Goal: Task Accomplishment & Management: Use online tool/utility

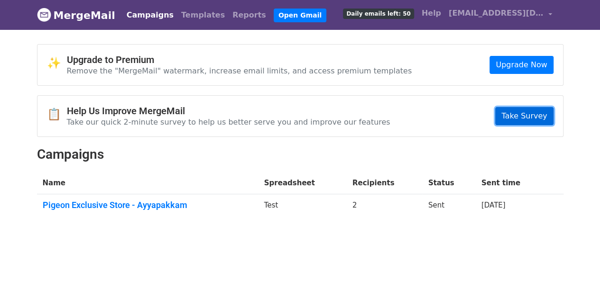
click at [519, 119] on link "Take Survey" at bounding box center [524, 116] width 58 height 18
click at [177, 19] on link "Templates" at bounding box center [202, 15] width 51 height 19
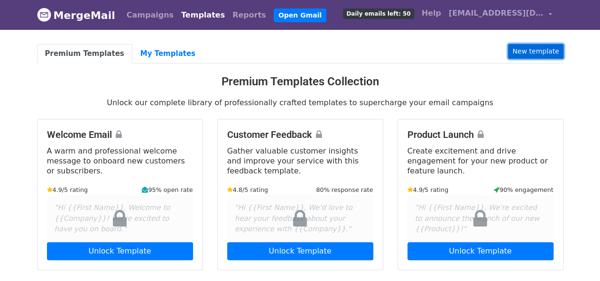
click at [520, 45] on link "New template" at bounding box center [535, 51] width 55 height 15
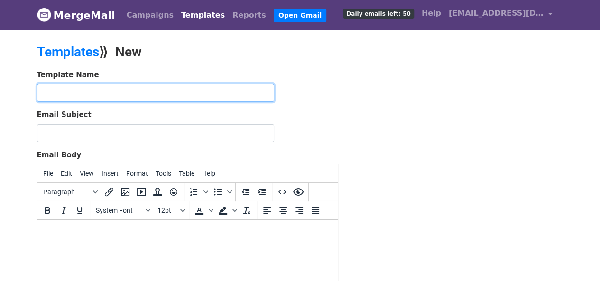
click at [225, 100] on input "text" at bounding box center [155, 93] width 237 height 18
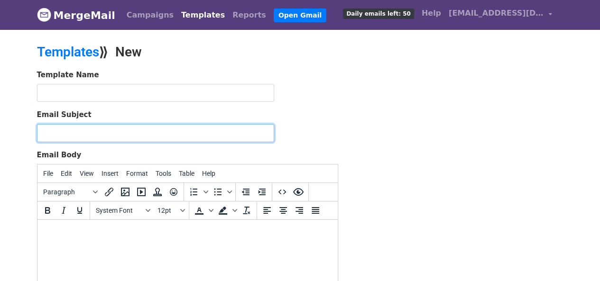
click at [137, 134] on input "Email Subject" at bounding box center [155, 133] width 237 height 18
paste input "Festival Season Sale! - Get Upto 40% Off"
type input "Festival Season Sale! - Get Upto 40% Off"
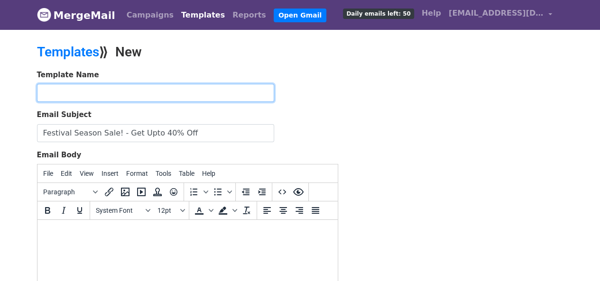
click at [167, 91] on input "text" at bounding box center [155, 93] width 237 height 18
type input "Festival Sale"
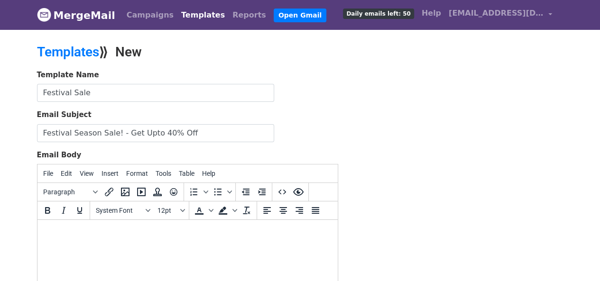
click at [442, 159] on div "Template Name Festival Sale Email Subject Festival Season Sale! - Get Upto 40% …" at bounding box center [300, 237] width 540 height 334
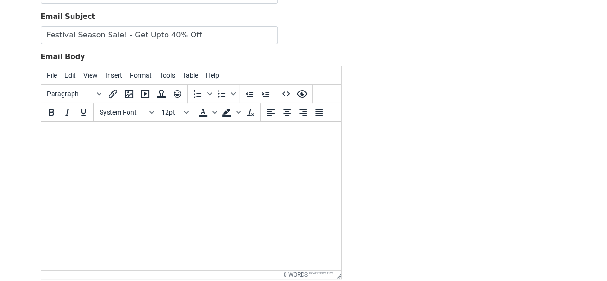
scroll to position [114, 0]
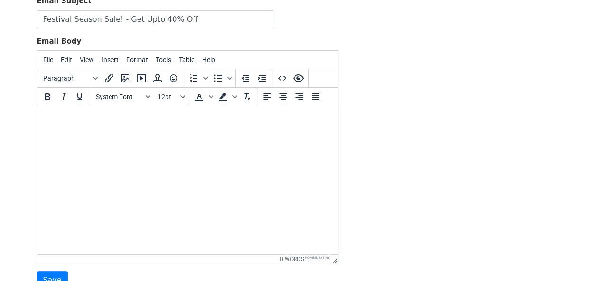
click at [143, 125] on html at bounding box center [187, 119] width 300 height 26
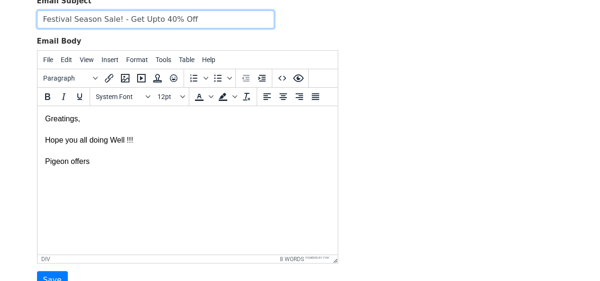
drag, startPoint x: 183, startPoint y: 19, endPoint x: 33, endPoint y: 19, distance: 149.8
click at [33, 19] on div "Template Name Festival Sale Email Subject Festival Season Sale! - Get Upto 40% …" at bounding box center [187, 123] width 315 height 334
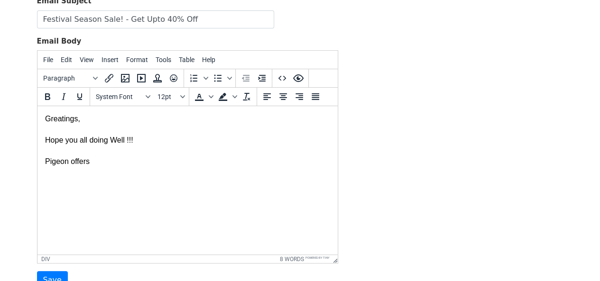
click at [128, 158] on div "Hope you all doing Well !!! Pigeon offers" at bounding box center [187, 145] width 285 height 43
drag, startPoint x: 207, startPoint y: 162, endPoint x: 198, endPoint y: 173, distance: 13.5
click at [198, 173] on html "Greatings, Hope you all doing Well !!! Pigeon offers Festival Season Sale! - Ge…" at bounding box center [187, 140] width 300 height 68
click at [207, 161] on div "Hope you all doing Well !!! Pigeon offers Festival Season Sale! - Get Upto 40% …" at bounding box center [187, 145] width 285 height 43
click at [233, 161] on div "Hope you all doing Well !!! Pigeon offers Festival Season Sale! - Get Upto 50% …" at bounding box center [187, 145] width 285 height 43
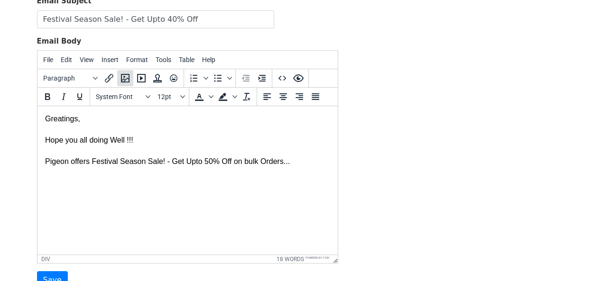
click at [131, 78] on button "Insert/edit image" at bounding box center [125, 78] width 16 height 16
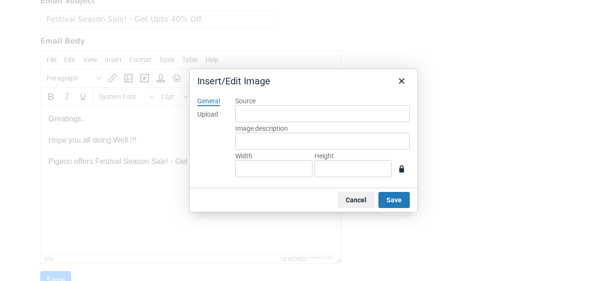
click at [211, 116] on div "Upload" at bounding box center [207, 114] width 21 height 9
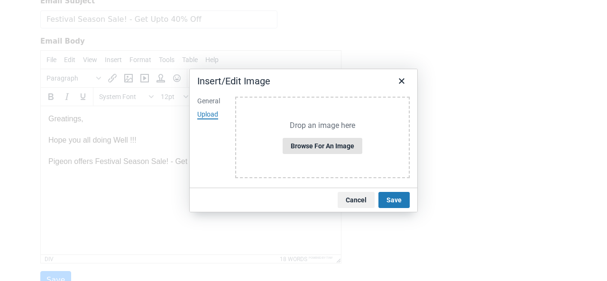
click at [304, 149] on button "Browse for an image" at bounding box center [323, 146] width 80 height 16
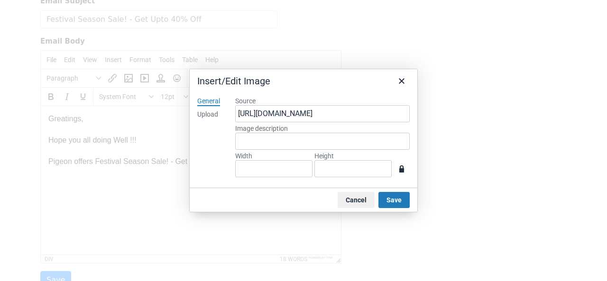
type input "1280"
type input "720"
click at [401, 201] on button "Save" at bounding box center [393, 200] width 31 height 16
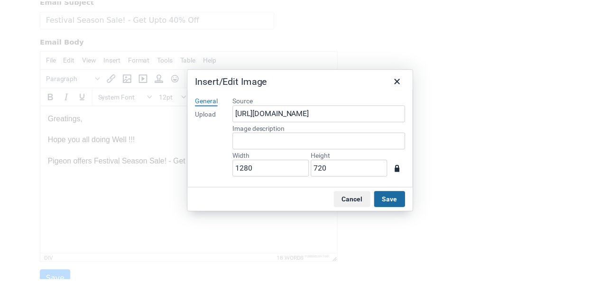
scroll to position [276, 8]
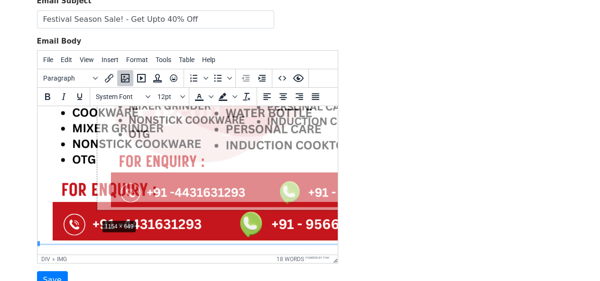
drag, startPoint x: 38, startPoint y: 241, endPoint x: 100, endPoint y: 215, distance: 67.8
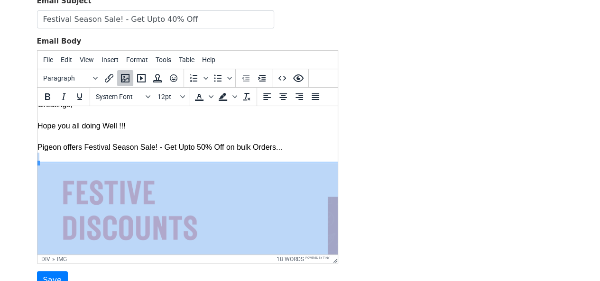
scroll to position [0, 8]
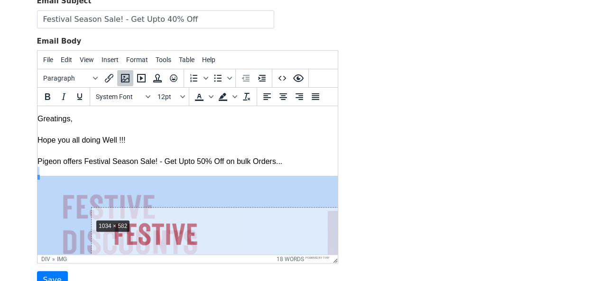
drag, startPoint x: 38, startPoint y: 174, endPoint x: 93, endPoint y: 215, distance: 68.8
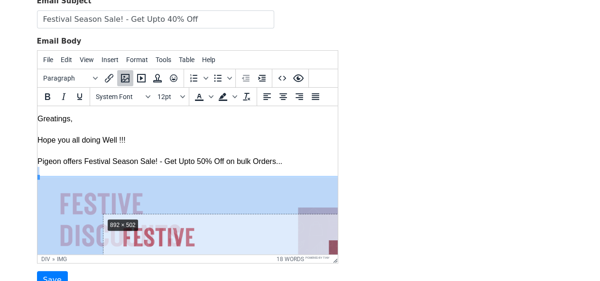
drag, startPoint x: 37, startPoint y: 175, endPoint x: 123, endPoint y: 223, distance: 98.0
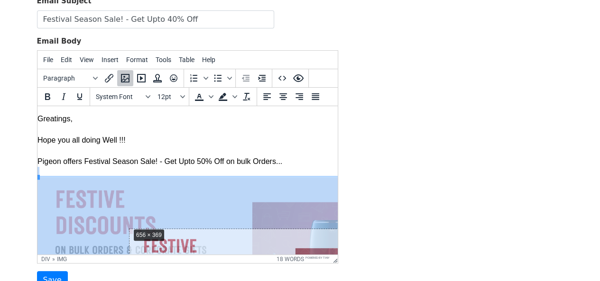
drag, startPoint x: 37, startPoint y: 174, endPoint x: 130, endPoint y: 225, distance: 105.2
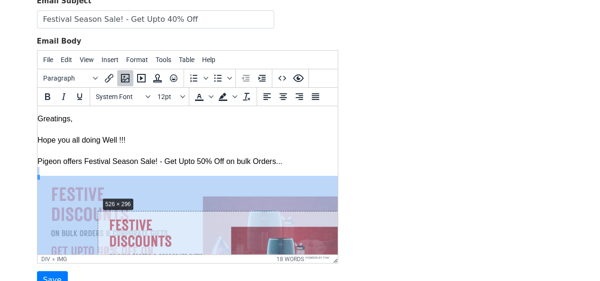
drag, startPoint x: 37, startPoint y: 178, endPoint x: 98, endPoint y: 196, distance: 63.4
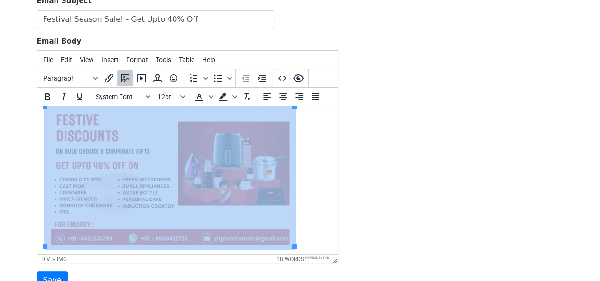
scroll to position [72, 0]
click at [306, 245] on div "Hope you all doing Well !!! Pigeon offers Festival Season Sale! - Get Upto 50% …" at bounding box center [187, 150] width 285 height 196
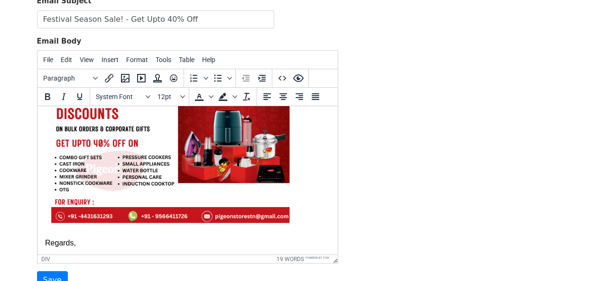
scroll to position [96, 0]
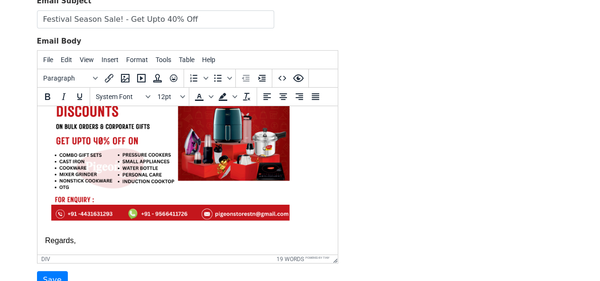
click at [109, 251] on div "Hope you all doing Well !!! Pigeon offers Festival Season Sale! - Get Upto 50% …" at bounding box center [187, 147] width 285 height 239
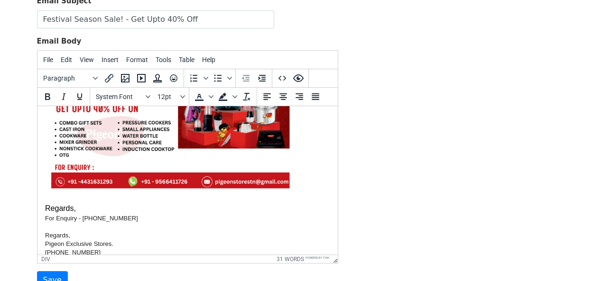
click at [81, 209] on div "Hope you all doing Well !!! Pigeon offers Festival Season Sale! - Get Upto 50% …" at bounding box center [187, 131] width 285 height 271
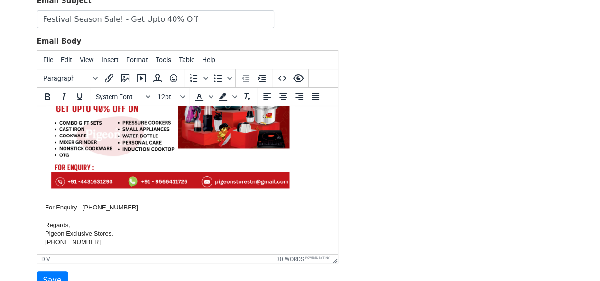
click at [101, 246] on div "Hope you all doing Well !!! Pigeon offers Festival Season Sale! - Get Upto 50% …" at bounding box center [187, 126] width 285 height 261
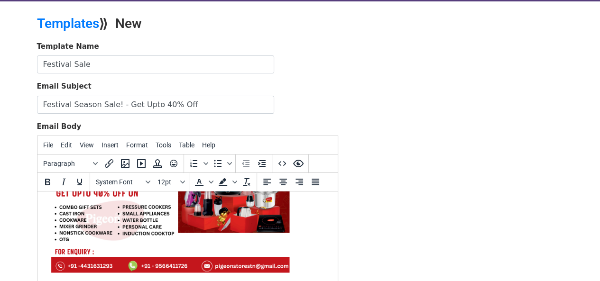
scroll to position [0, 0]
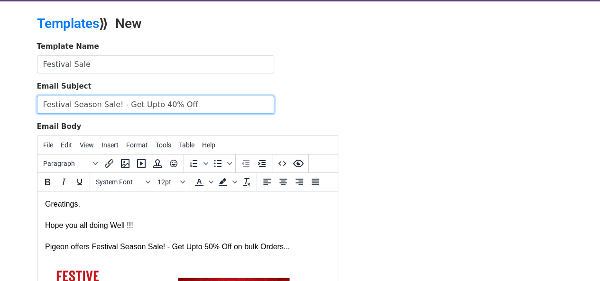
click at [155, 103] on input "Festival Season Sale! - Get Upto 40% Off" at bounding box center [155, 105] width 237 height 18
type input "Festival Season Sale! - Get Upto 50% Off"
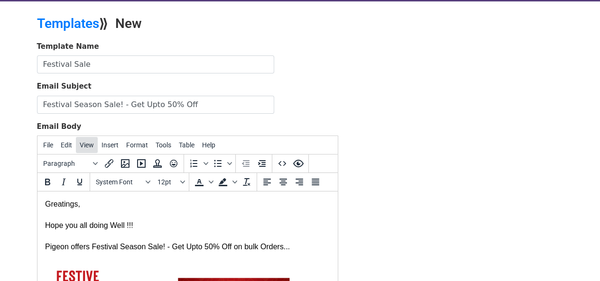
click at [88, 146] on span "View" at bounding box center [87, 145] width 14 height 8
click at [504, 209] on div "Template Name Festival Sale Email Subject Festival Season Sale! - Get Upto 50% …" at bounding box center [300, 208] width 540 height 334
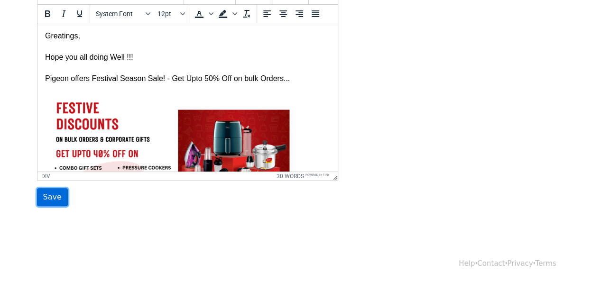
click at [51, 195] on input "Save" at bounding box center [52, 197] width 31 height 18
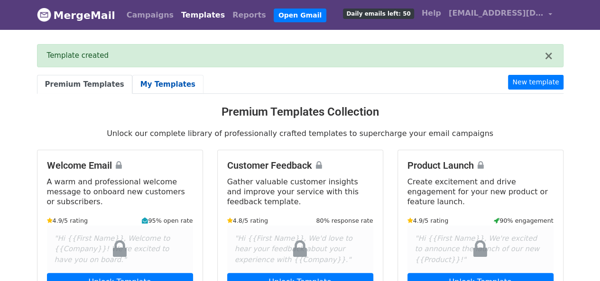
click at [145, 88] on link "My Templates" at bounding box center [167, 84] width 71 height 19
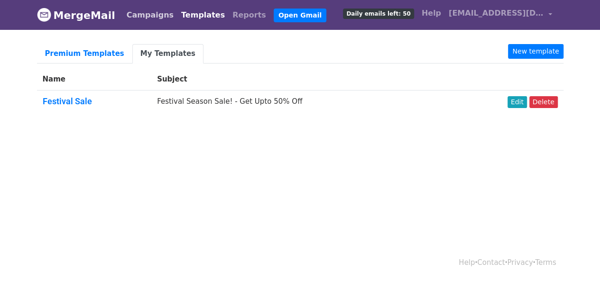
click at [135, 16] on link "Campaigns" at bounding box center [150, 15] width 55 height 19
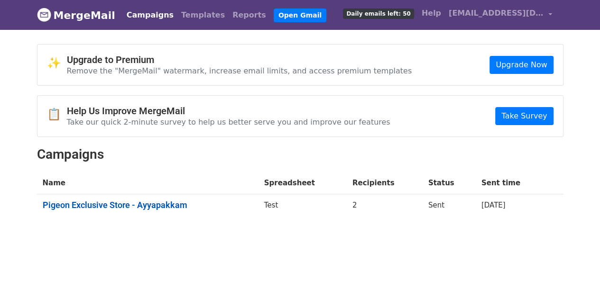
click at [173, 205] on link "Pigeon Exclusive Store - Ayyapakkam" at bounding box center [148, 205] width 210 height 10
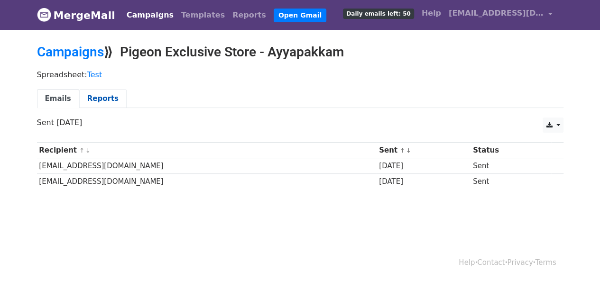
click at [90, 99] on link "Reports" at bounding box center [102, 98] width 47 height 19
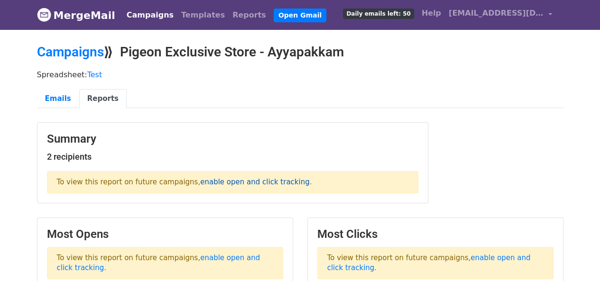
click at [218, 180] on link "enable open and click tracking" at bounding box center [254, 182] width 109 height 9
click at [274, 10] on link "Open Gmail" at bounding box center [300, 16] width 53 height 14
